Goal: Information Seeking & Learning: Check status

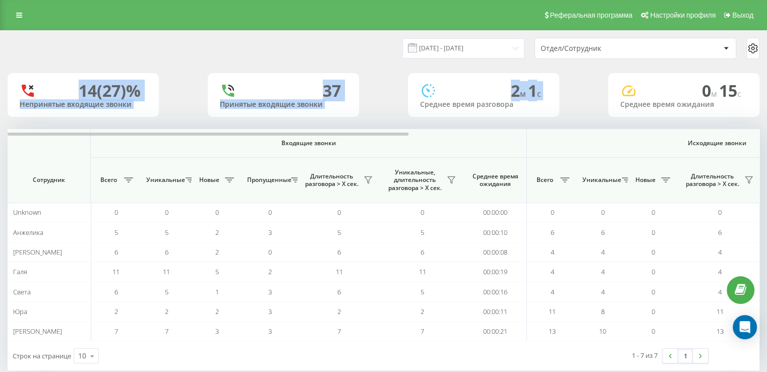
click at [383, 112] on div "14 (27)% Непринятые входящие звонки 37 Принятые входящие звонки 2 м 1 c Среднее…" at bounding box center [384, 95] width 752 height 44
click at [384, 112] on div "14 (27)% Непринятые входящие звонки 37 Принятые входящие звонки 2 м 1 c Среднее…" at bounding box center [384, 95] width 752 height 44
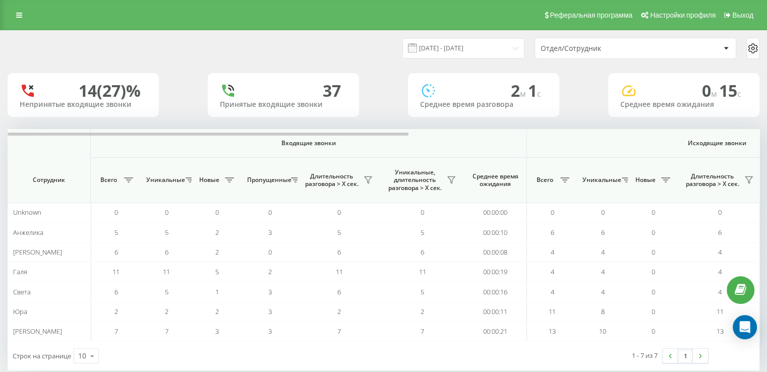
click at [164, 65] on div "21.08.2025 - 21.08.2025 Отдел/Сотрудник" at bounding box center [384, 48] width 766 height 35
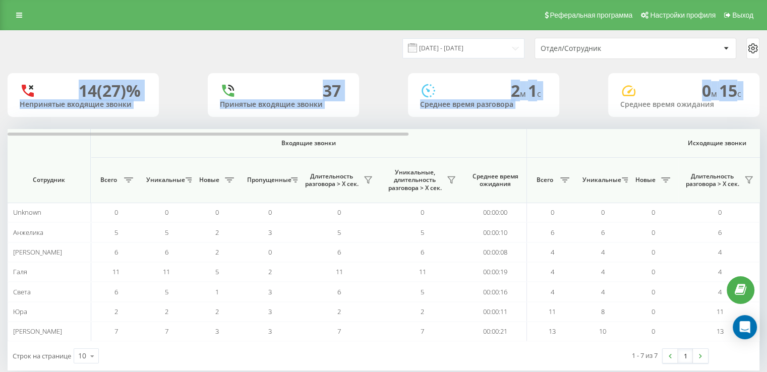
drag, startPoint x: 166, startPoint y: 91, endPoint x: 600, endPoint y: 108, distance: 434.2
click at [600, 108] on div "14 (27)% Непринятые входящие звонки 37 Принятые входящие звонки 2 м 1 c Среднее…" at bounding box center [384, 95] width 752 height 44
click at [594, 109] on div "14 (27)% Непринятые входящие звонки 37 Принятые входящие звонки 2 м 1 c Среднее…" at bounding box center [384, 95] width 752 height 44
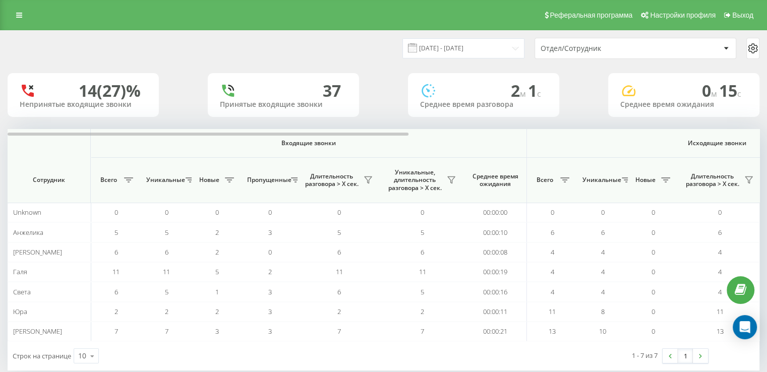
click at [598, 105] on div "14 (27)% Непринятые входящие звонки 37 Принятые входящие звонки 2 м 1 c Среднее…" at bounding box center [384, 95] width 752 height 44
click at [507, 127] on div "[DATE] - [DATE] Отдел/Сотрудник 14 (27)% Непринятые входящие звонки 37 Принятые…" at bounding box center [384, 201] width 752 height 340
